Goal: Check status

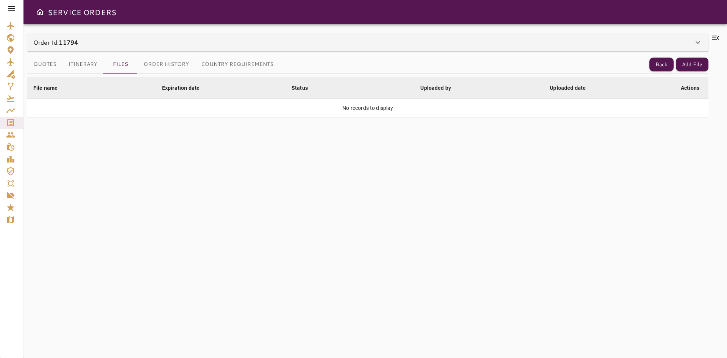
click at [54, 62] on button "Quotes" at bounding box center [44, 64] width 35 height 18
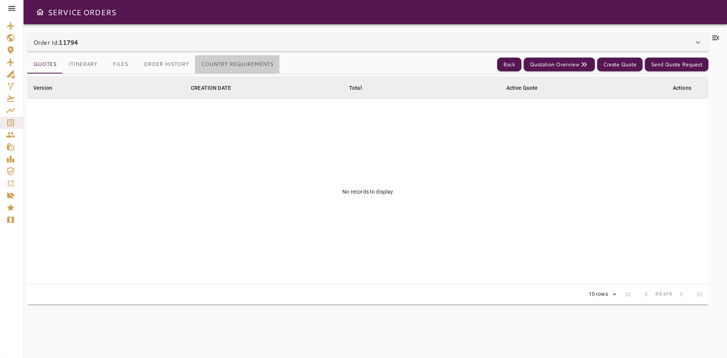
click at [244, 64] on button "Country Requirements" at bounding box center [237, 64] width 84 height 18
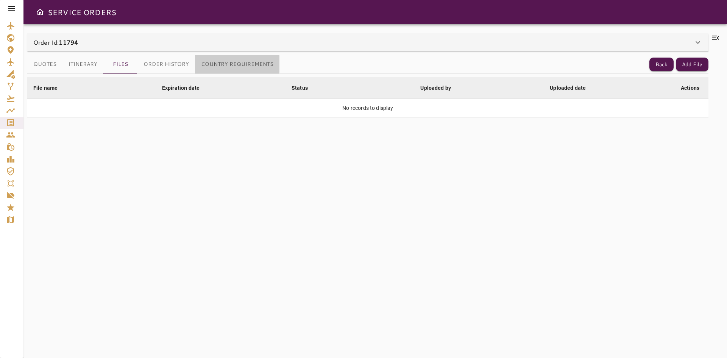
click at [235, 64] on button "Country Requirements" at bounding box center [237, 64] width 84 height 18
click at [301, 195] on div "File name arrow_downward Expiration date arrow_downward Status arrow_downward U…" at bounding box center [367, 211] width 681 height 275
click at [220, 64] on button "Country Requirements" at bounding box center [237, 64] width 84 height 18
